Goal: Task Accomplishment & Management: Manage account settings

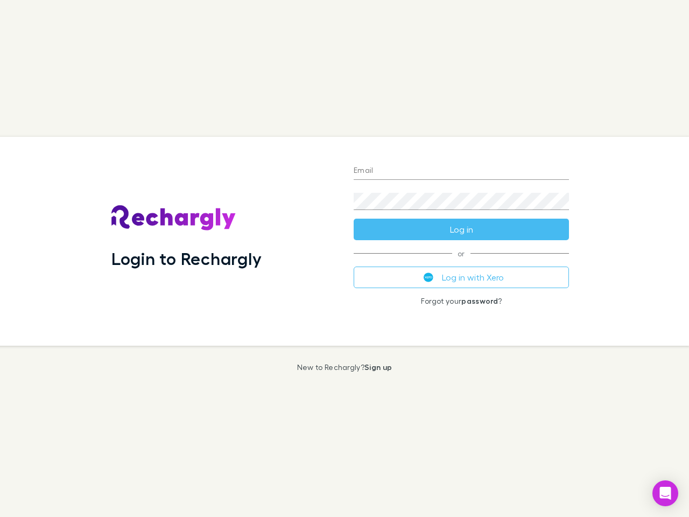
click at [345, 259] on div "Login to Rechargly" at bounding box center [224, 241] width 242 height 209
click at [462, 171] on input "Email" at bounding box center [461, 171] width 215 height 17
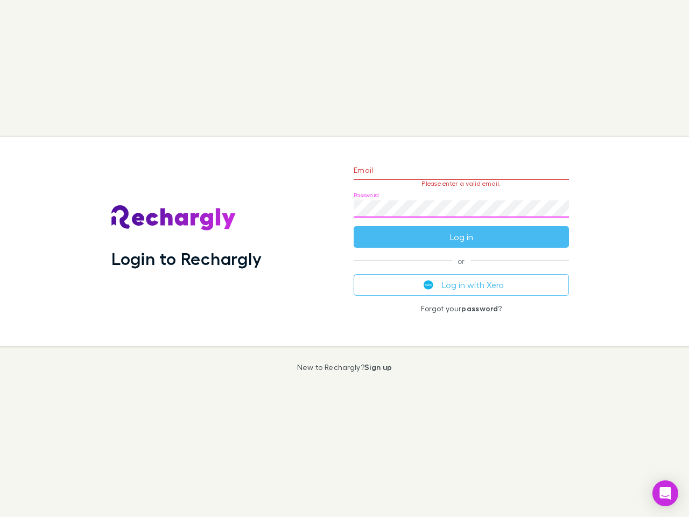
click at [462, 229] on form "Email Please enter a valid email. Password Log in" at bounding box center [461, 201] width 215 height 94
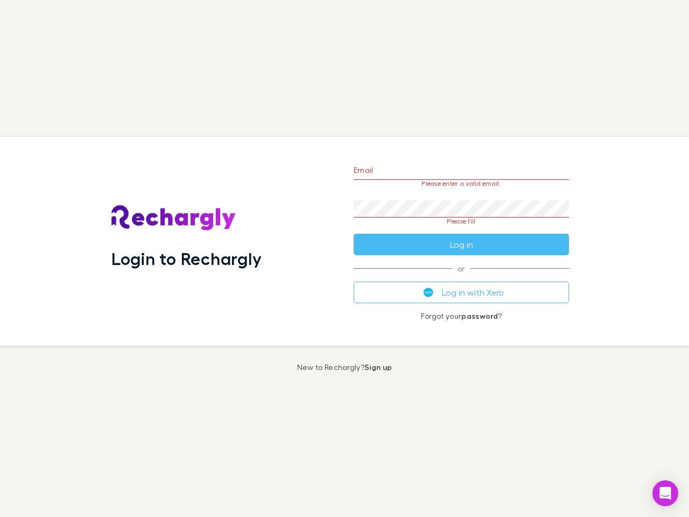
click at [462, 277] on div "Email Please enter a valid email. Password Please fill Log in or Log in with Xe…" at bounding box center [461, 241] width 233 height 209
click at [666, 493] on icon "Open Intercom Messenger" at bounding box center [665, 493] width 11 height 13
